Goal: Find specific page/section: Find specific page/section

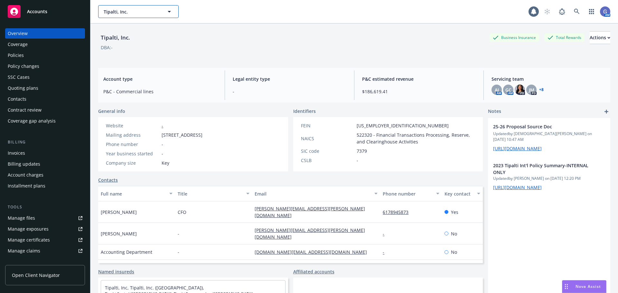
click at [170, 10] on icon "button" at bounding box center [169, 12] width 8 height 8
